Goal: Task Accomplishment & Management: Manage account settings

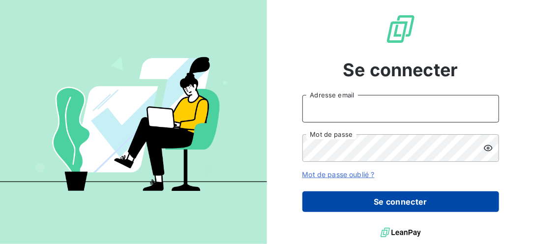
type input "[EMAIL_ADDRESS][DOMAIN_NAME]"
click at [381, 206] on button "Se connecter" at bounding box center [400, 201] width 197 height 21
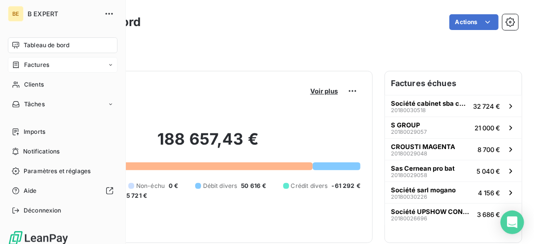
click at [22, 68] on div "Factures" at bounding box center [30, 64] width 37 height 9
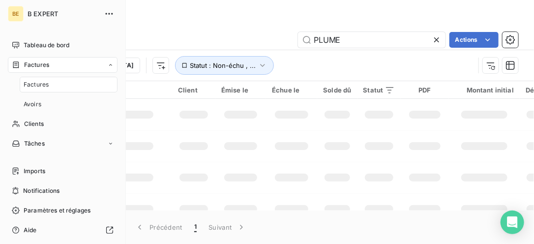
click at [30, 82] on span "Factures" at bounding box center [36, 84] width 25 height 9
